Goal: Task Accomplishment & Management: Manage account settings

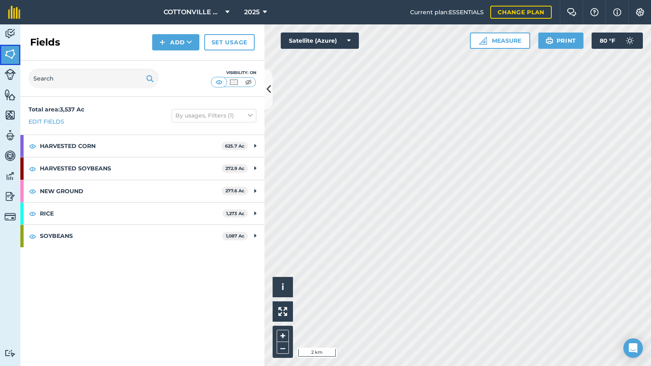
click at [14, 53] on img at bounding box center [9, 54] width 11 height 12
click at [83, 32] on div "Fields Add Set usage" at bounding box center [142, 42] width 244 height 36
click at [271, 89] on button at bounding box center [268, 89] width 8 height 41
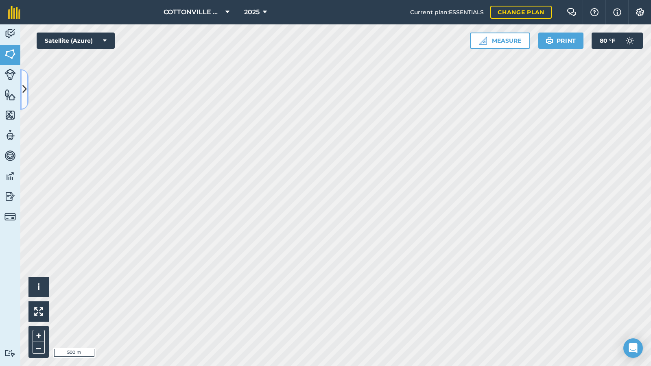
click at [23, 83] on icon at bounding box center [24, 89] width 4 height 14
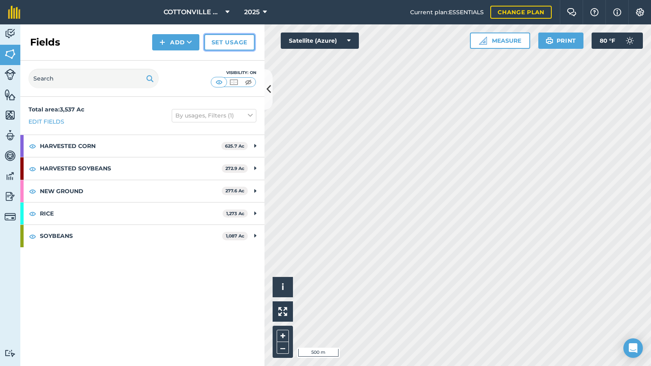
click at [232, 43] on link "Set usage" at bounding box center [229, 42] width 50 height 16
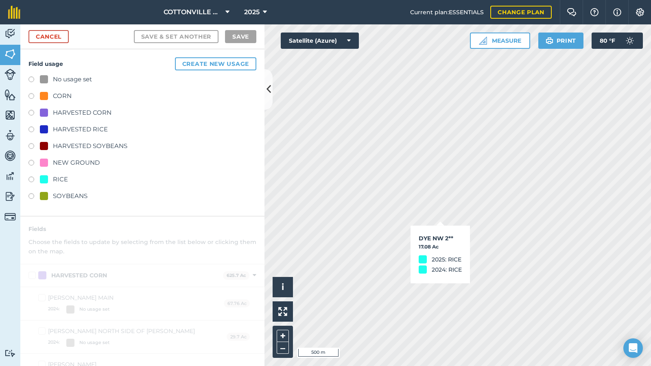
checkbox input "true"
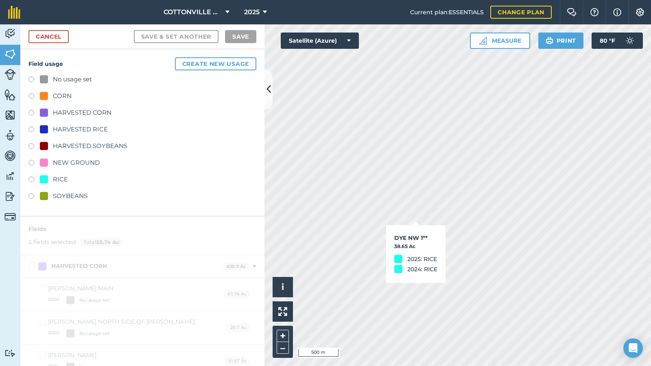
checkbox input "false"
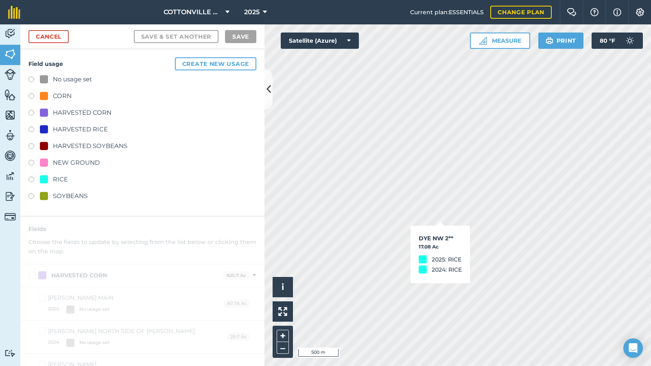
checkbox input "true"
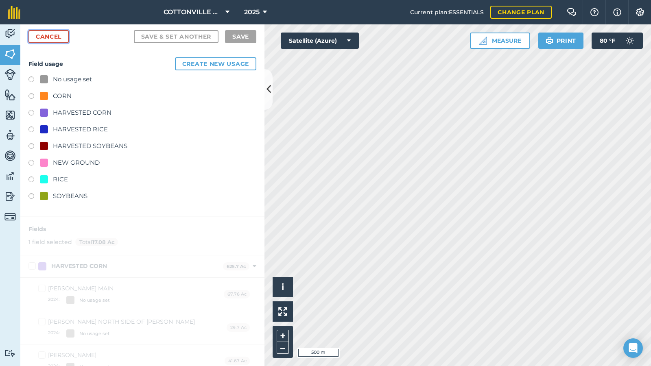
click at [60, 35] on link "Cancel" at bounding box center [48, 36] width 40 height 13
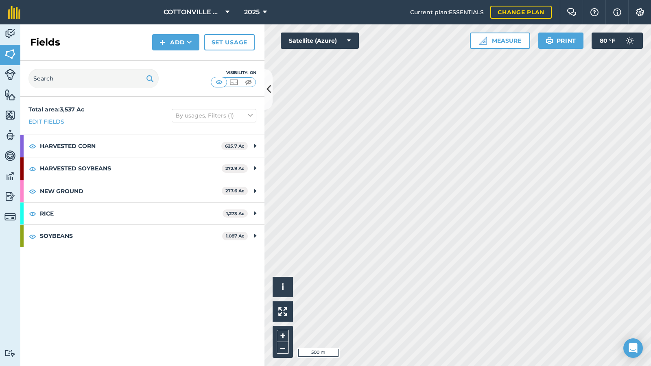
click at [110, 44] on div "Fields Add Set usage" at bounding box center [142, 42] width 244 height 36
click at [162, 61] on div "Visibility: On" at bounding box center [142, 79] width 244 height 36
click at [268, 86] on icon at bounding box center [268, 89] width 4 height 14
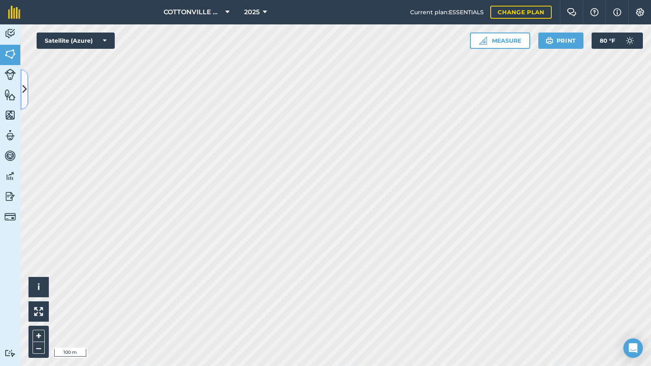
click at [23, 85] on icon at bounding box center [24, 89] width 4 height 14
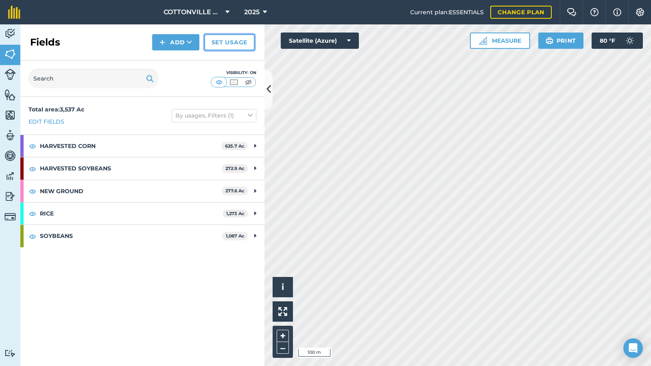
click at [226, 39] on link "Set usage" at bounding box center [229, 42] width 50 height 16
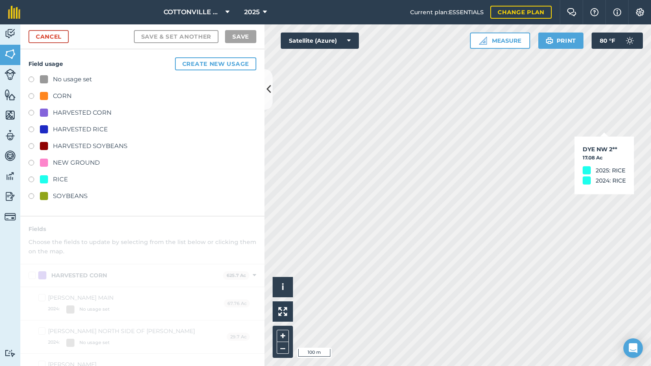
checkbox input "true"
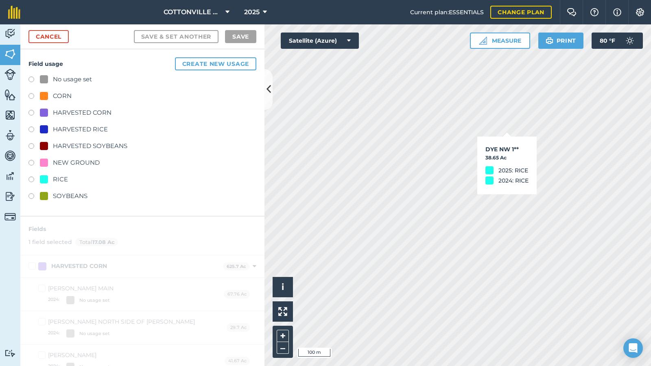
checkbox input "true"
click at [52, 126] on div "HARVESTED RICE" at bounding box center [74, 129] width 68 height 10
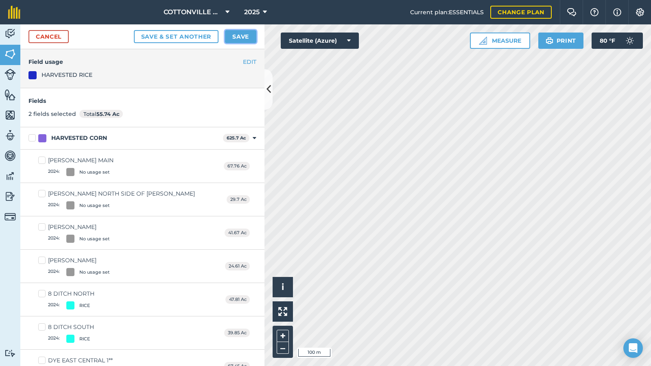
click at [242, 35] on button "Save" at bounding box center [240, 36] width 31 height 13
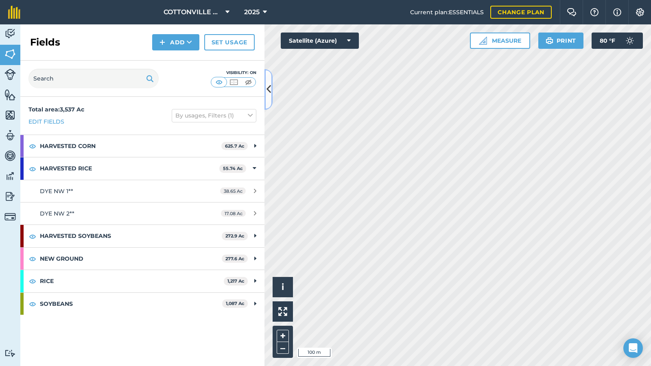
click at [271, 86] on button at bounding box center [268, 89] width 8 height 41
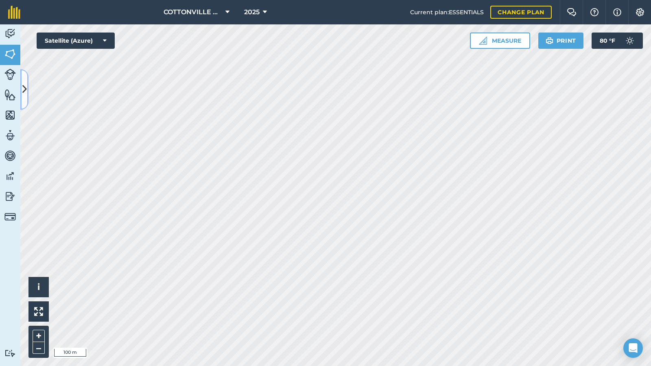
click at [22, 81] on button at bounding box center [24, 89] width 8 height 41
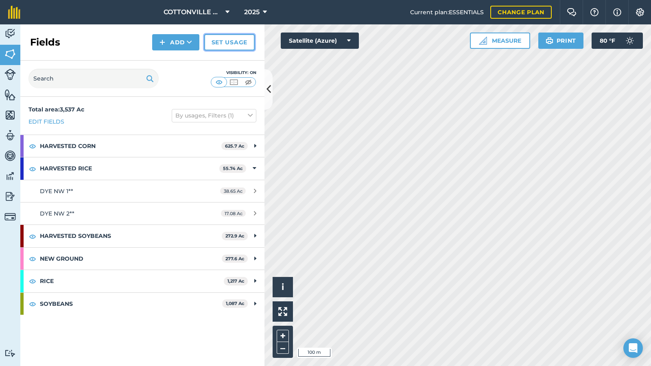
click at [215, 37] on link "Set usage" at bounding box center [229, 42] width 50 height 16
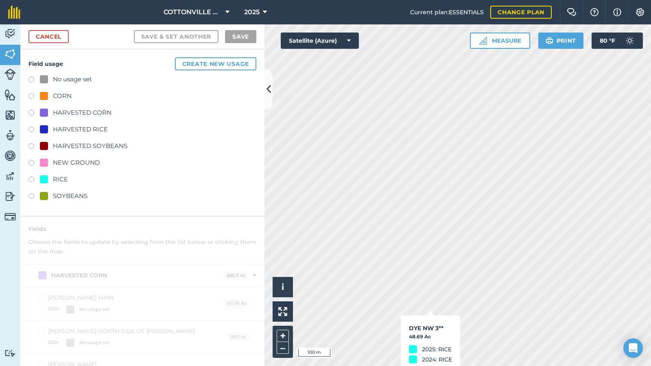
checkbox input "true"
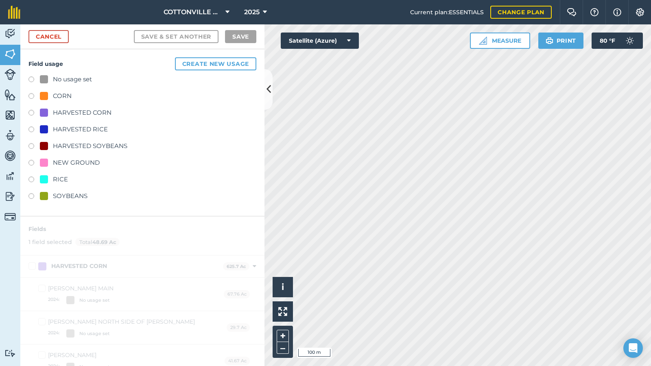
checkbox input "true"
checkbox input "false"
click at [91, 128] on div "HARVESTED RICE" at bounding box center [80, 129] width 55 height 10
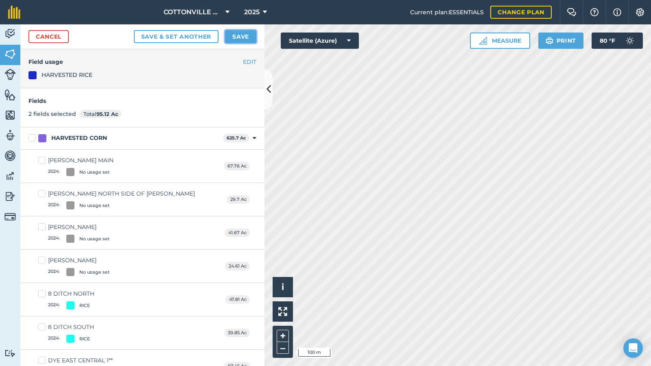
click at [249, 35] on button "Save" at bounding box center [240, 36] width 31 height 13
